Goal: Find specific page/section: Find specific page/section

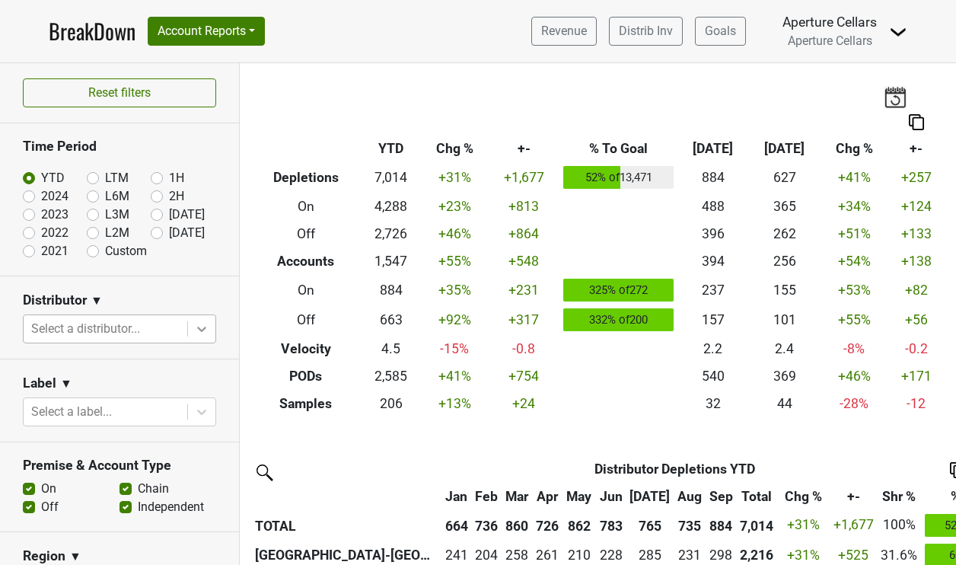
click at [198, 330] on div at bounding box center [201, 328] width 27 height 27
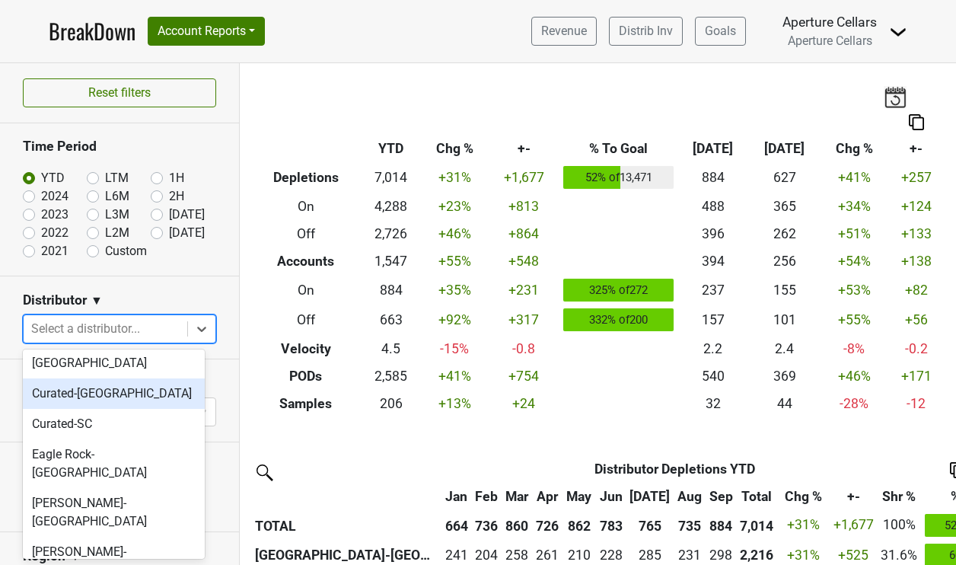
scroll to position [269, 0]
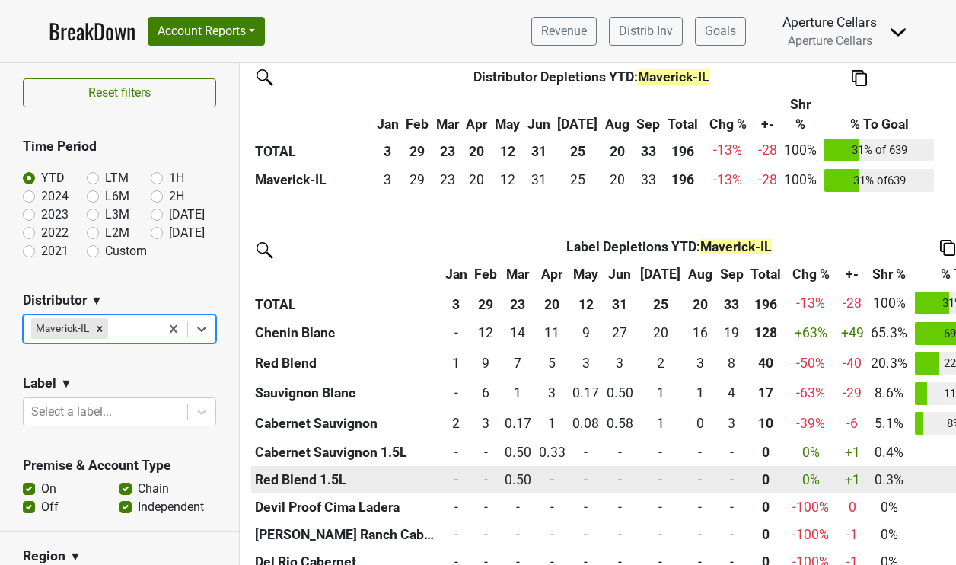
scroll to position [457, 0]
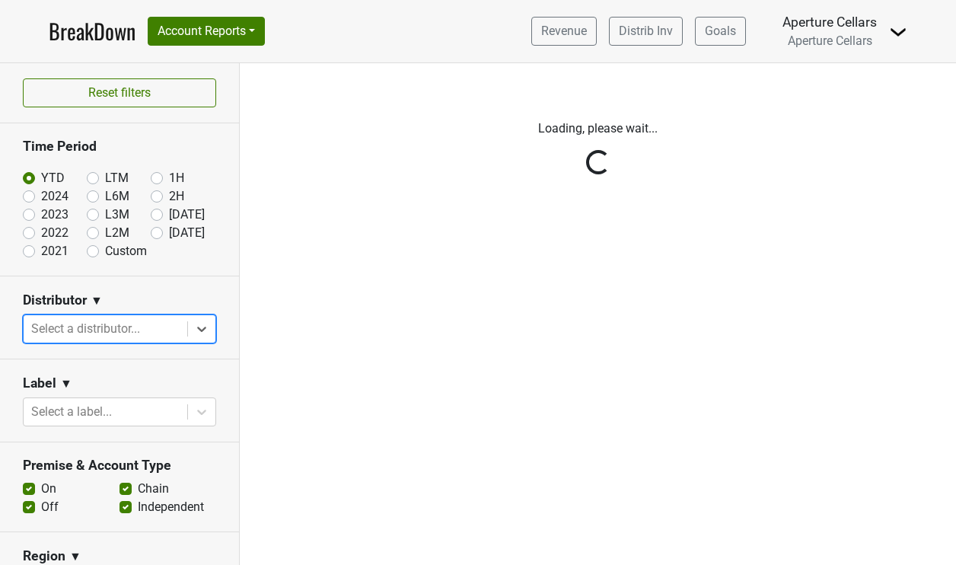
click at [158, 328] on div "Reset filters Time Period YTD LTM 1H 2024 L6M 2H 2023 L3M Sep '25 2022 L2M Oct …" at bounding box center [120, 314] width 240 height 502
click at [188, 330] on div "Reset filters Time Period YTD LTM 1H 2024 L6M 2H 2023 L3M Sep '25 2022 L2M Oct …" at bounding box center [120, 314] width 240 height 502
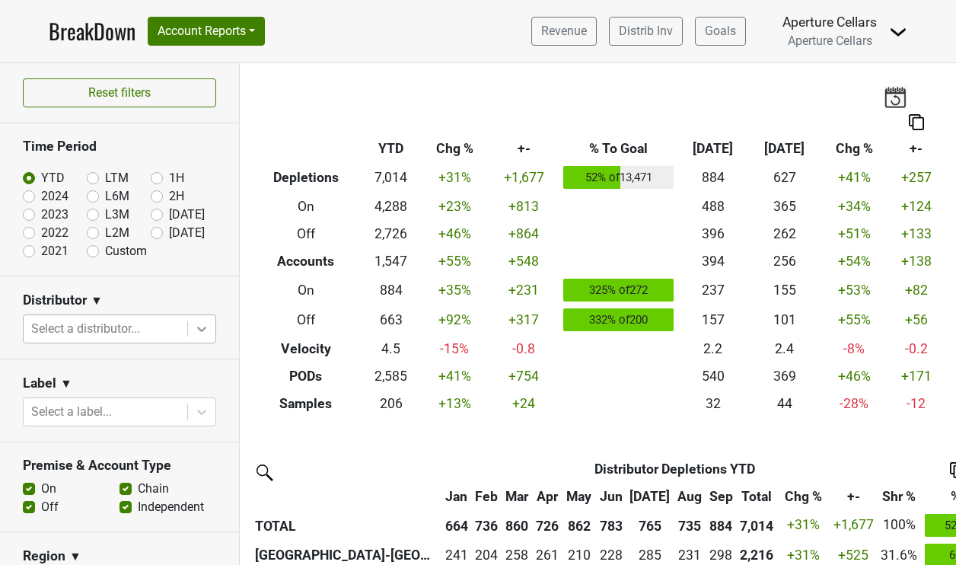
click at [194, 327] on icon at bounding box center [201, 328] width 15 height 15
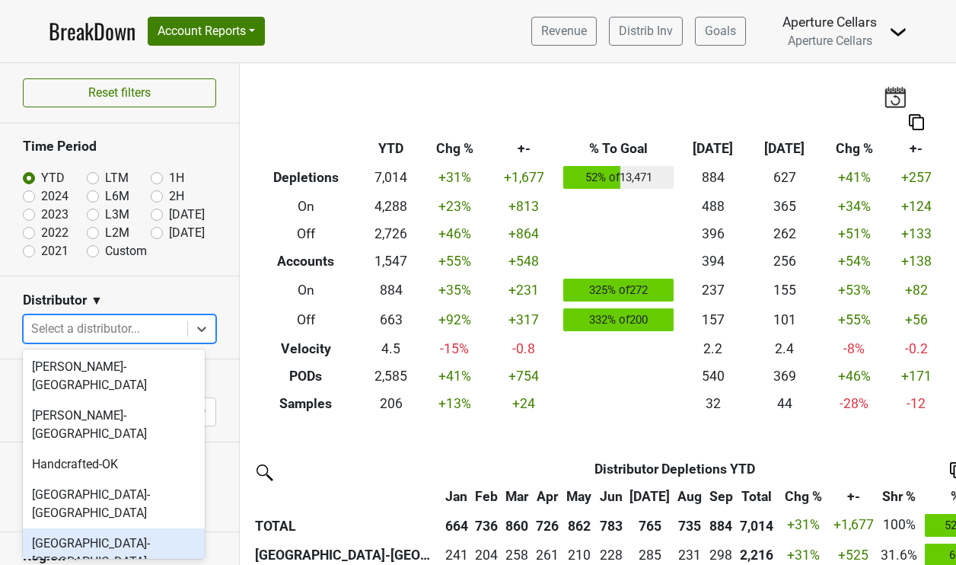
scroll to position [239, 0]
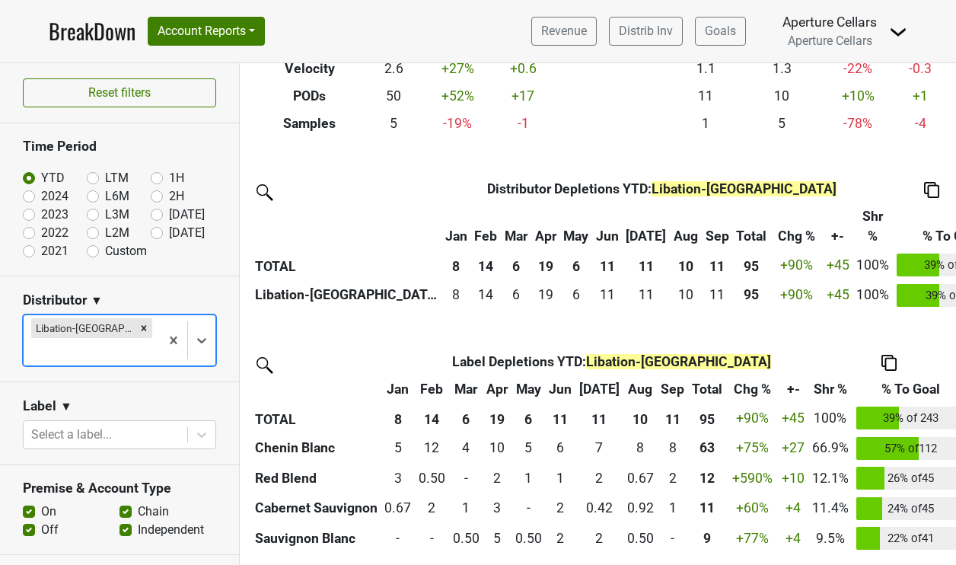
scroll to position [0, 0]
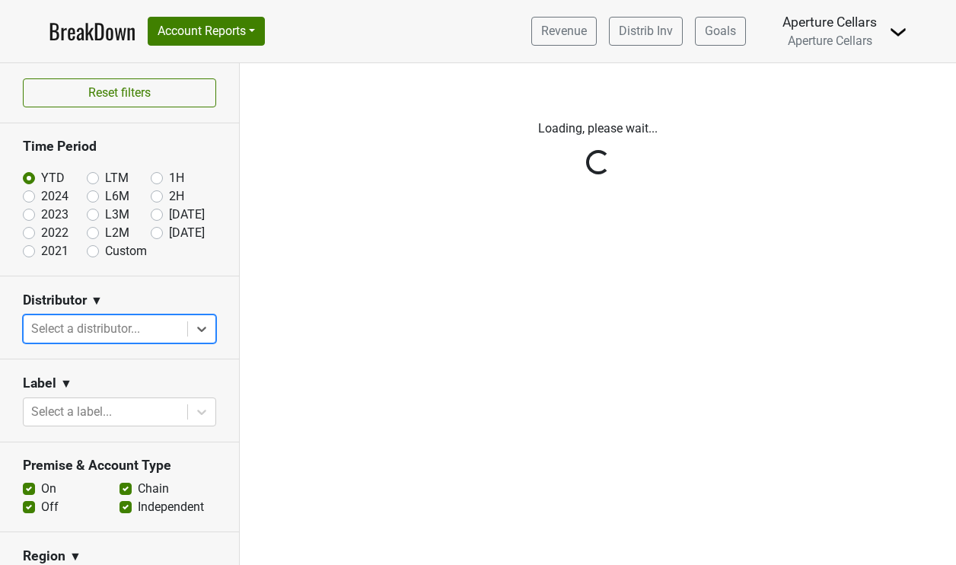
click at [190, 330] on div "Reset filters Time Period YTD LTM 1H 2024 L6M 2H 2023 L3M Sep '25 2022 L2M Oct …" at bounding box center [120, 314] width 240 height 502
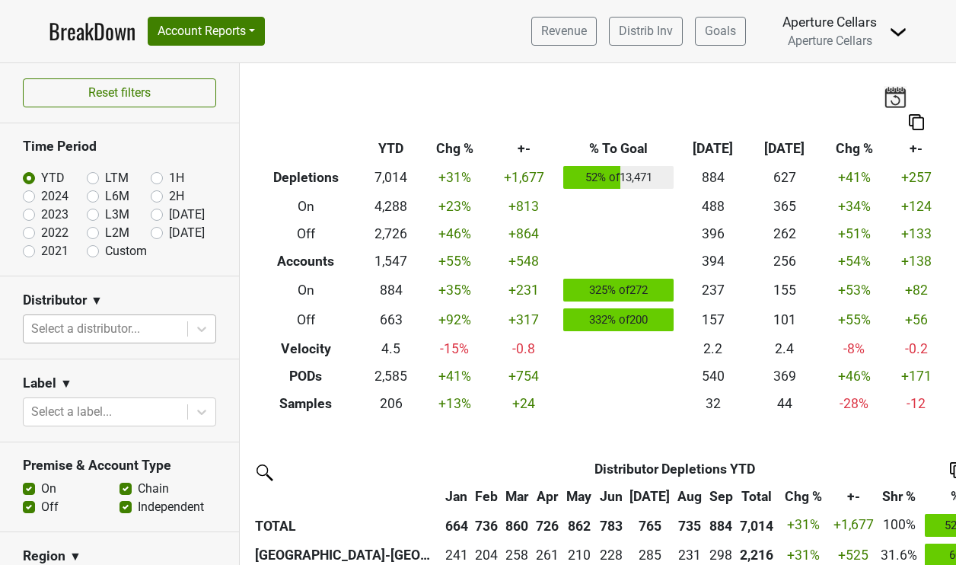
click at [142, 329] on div at bounding box center [105, 328] width 148 height 21
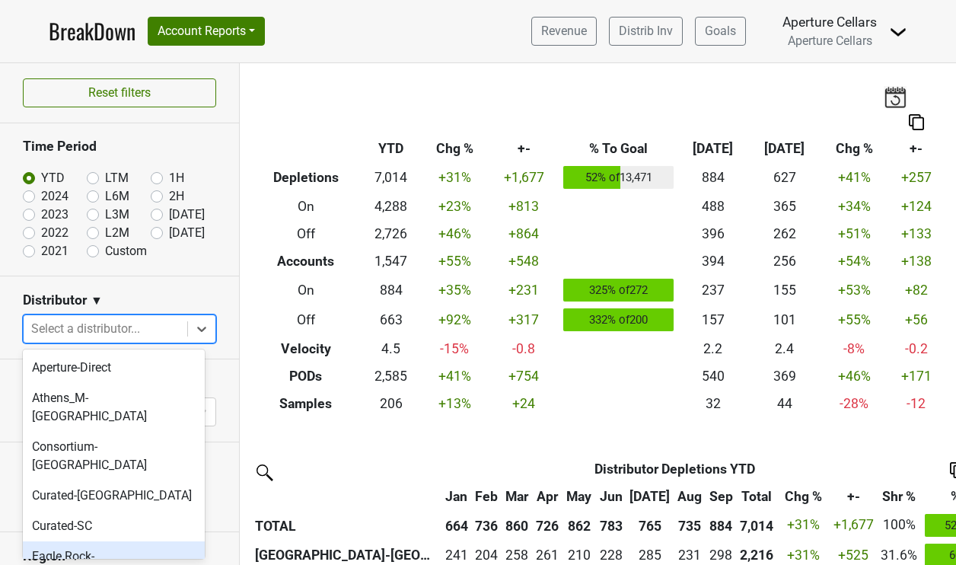
click at [78, 541] on div "Eagle Rock-[GEOGRAPHIC_DATA]" at bounding box center [114, 565] width 182 height 49
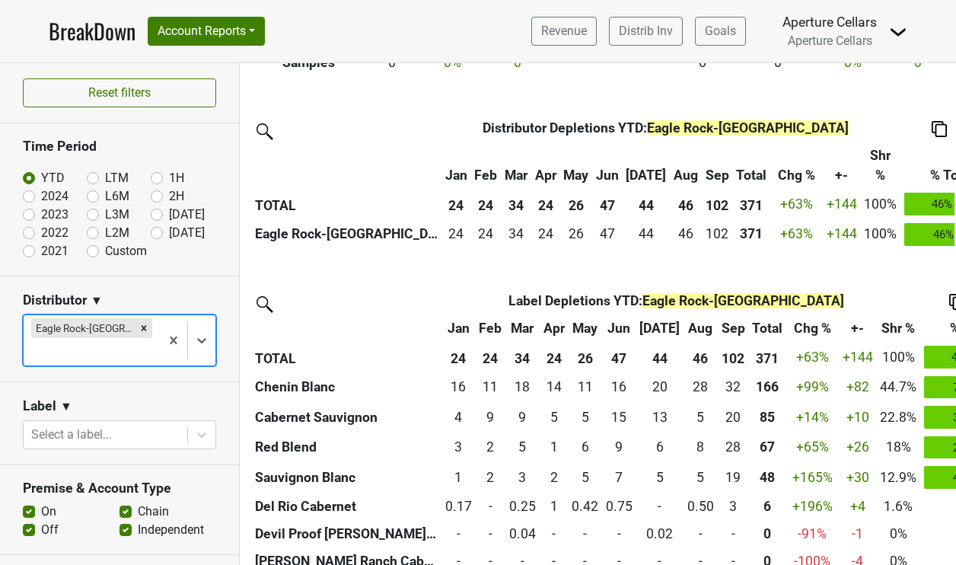
scroll to position [353, 0]
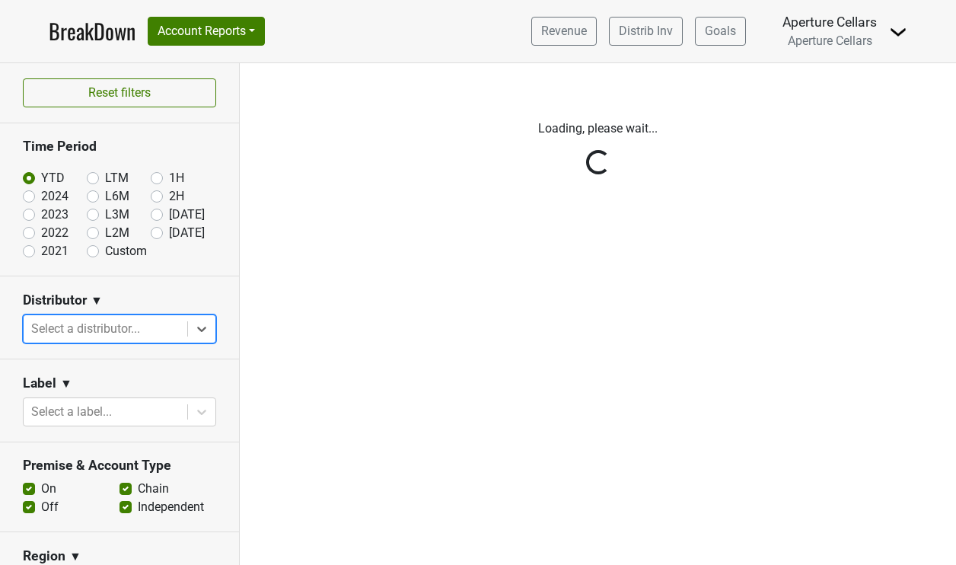
click at [162, 329] on div "Reset filters Time Period YTD LTM 1H 2024 L6M 2H 2023 L3M Sep '25 2022 L2M Oct …" at bounding box center [120, 314] width 240 height 502
click at [188, 328] on div "Reset filters Time Period YTD LTM 1H 2024 L6M 2H 2023 L3M Sep '25 2022 L2M Oct …" at bounding box center [120, 314] width 240 height 502
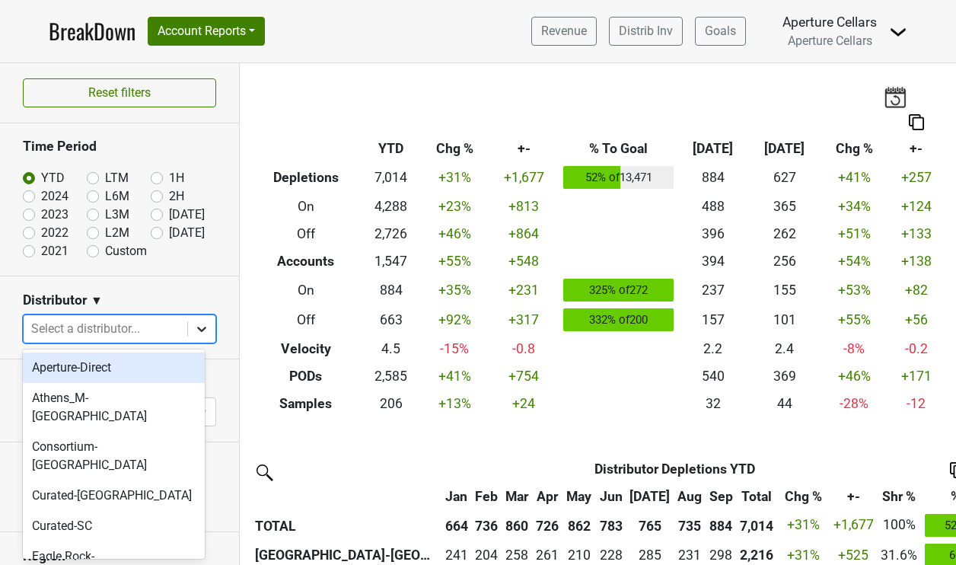
click at [194, 330] on icon at bounding box center [201, 328] width 15 height 15
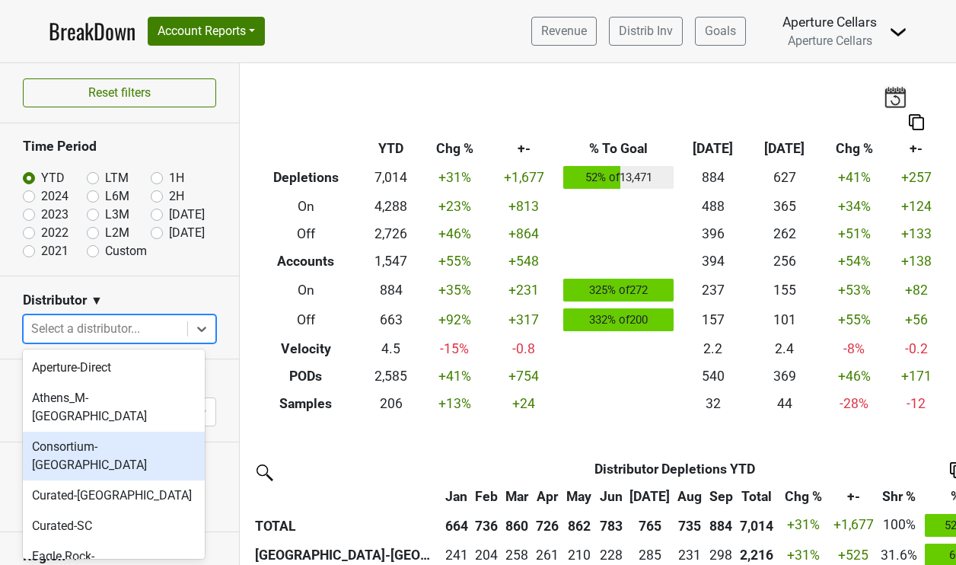
click at [120, 434] on div "Consortium-[GEOGRAPHIC_DATA]" at bounding box center [114, 456] width 182 height 49
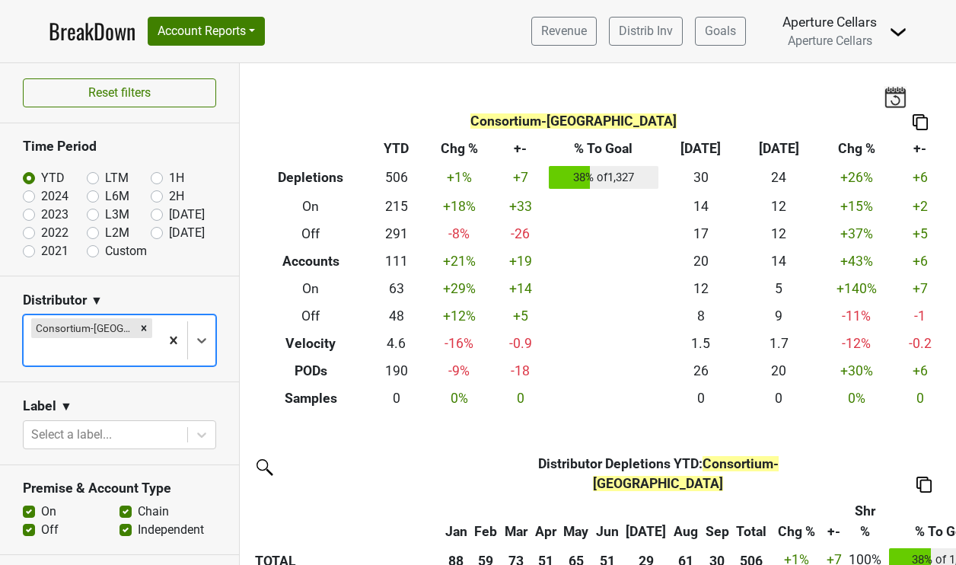
click at [161, 330] on div "Reset filters Time Period YTD LTM 1H 2024 L6M 2H 2023 L3M Sep '25 2022 L2M Oct …" at bounding box center [120, 314] width 240 height 502
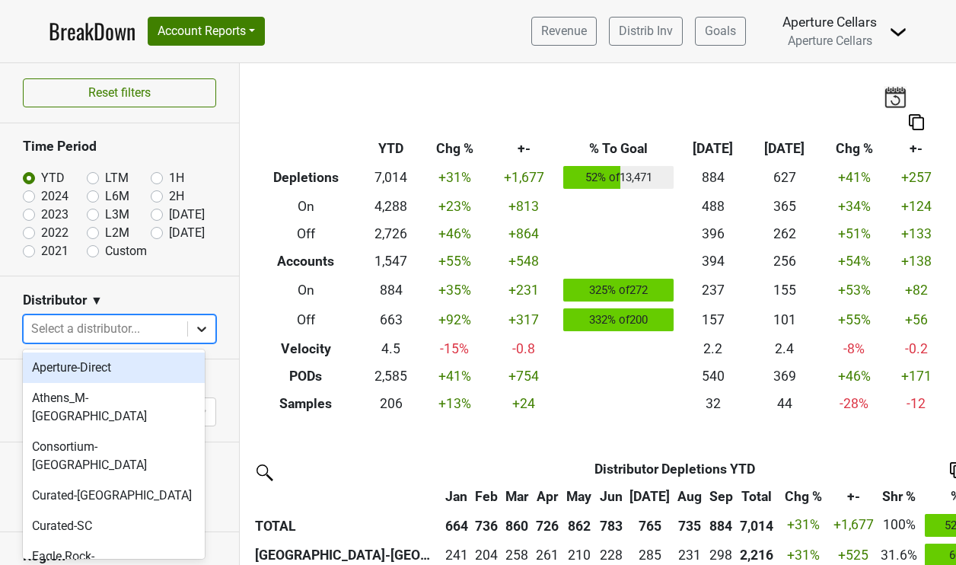
click at [197, 328] on icon at bounding box center [201, 329] width 9 height 5
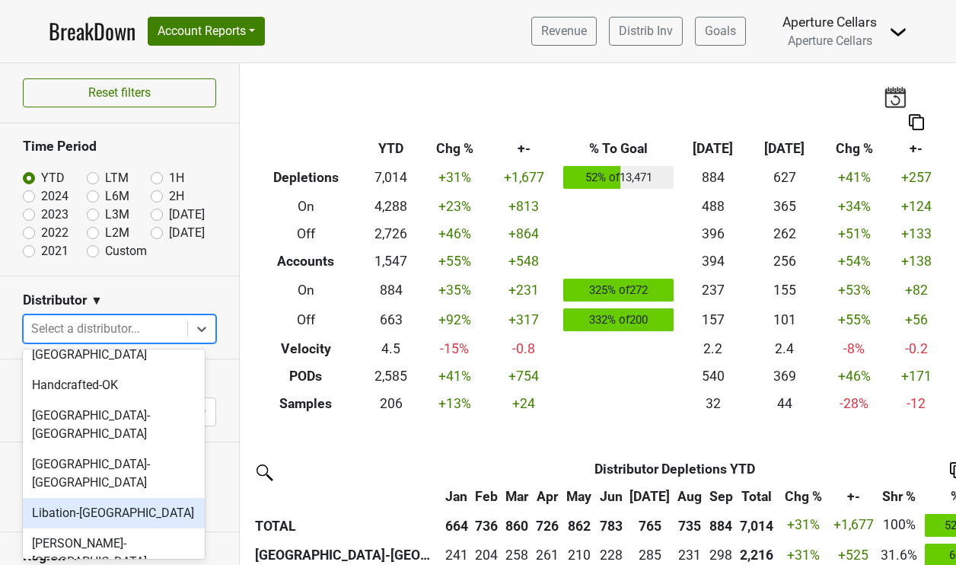
scroll to position [317, 0]
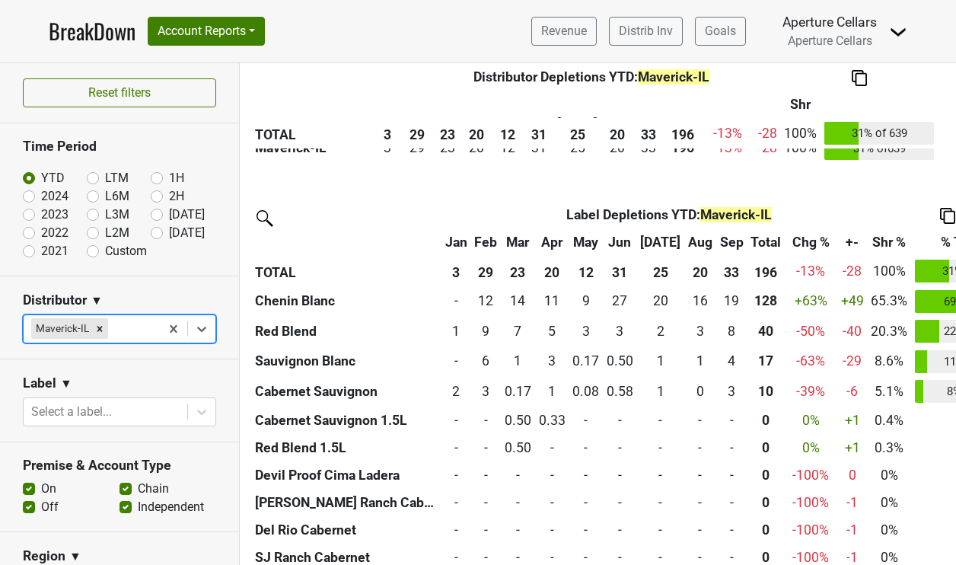
scroll to position [0, 0]
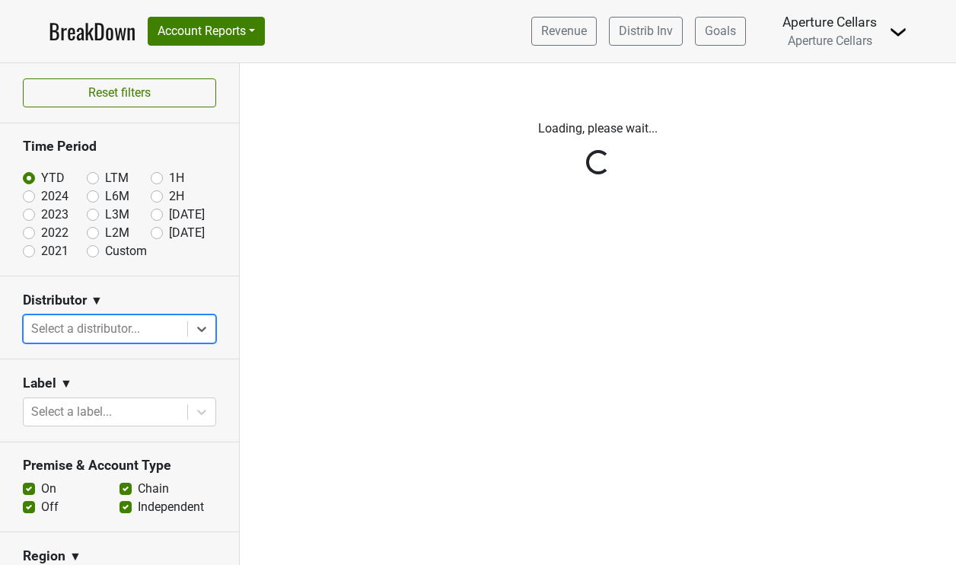
click at [194, 327] on div "Reset filters Time Period YTD LTM 1H 2024 L6M 2H 2023 L3M Sep '25 2022 L2M Oct …" at bounding box center [120, 314] width 240 height 502
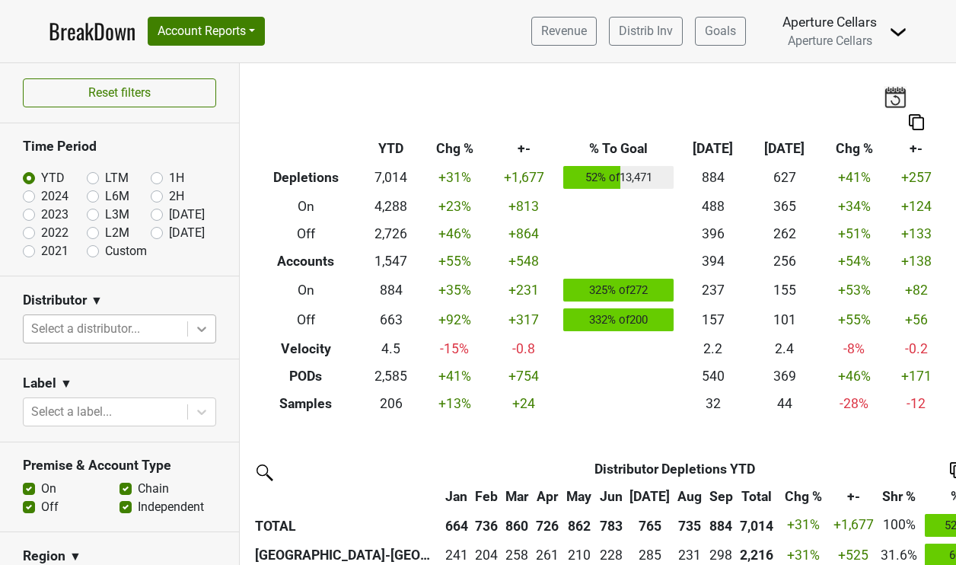
click at [194, 332] on icon at bounding box center [201, 328] width 15 height 15
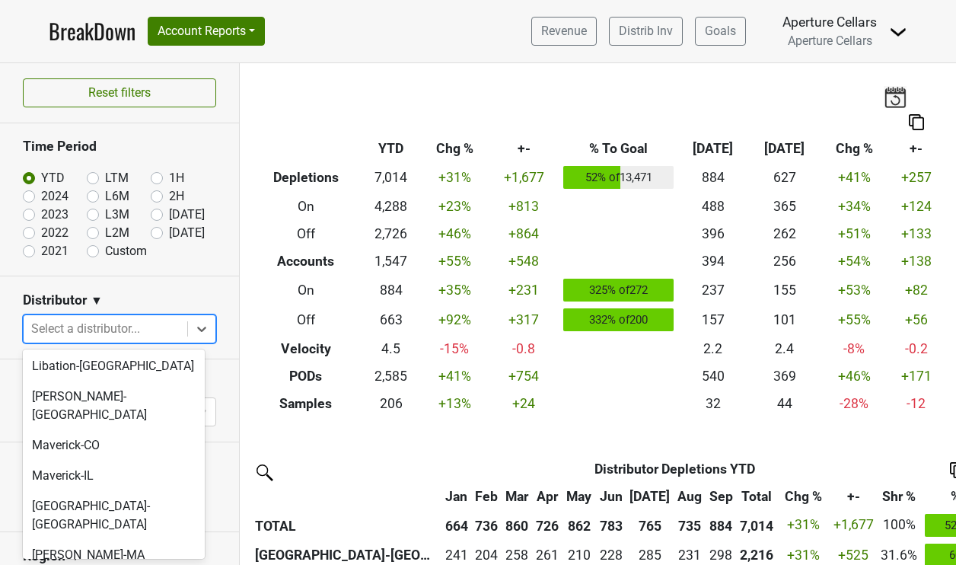
scroll to position [432, 0]
